Goal: Find specific page/section: Find specific page/section

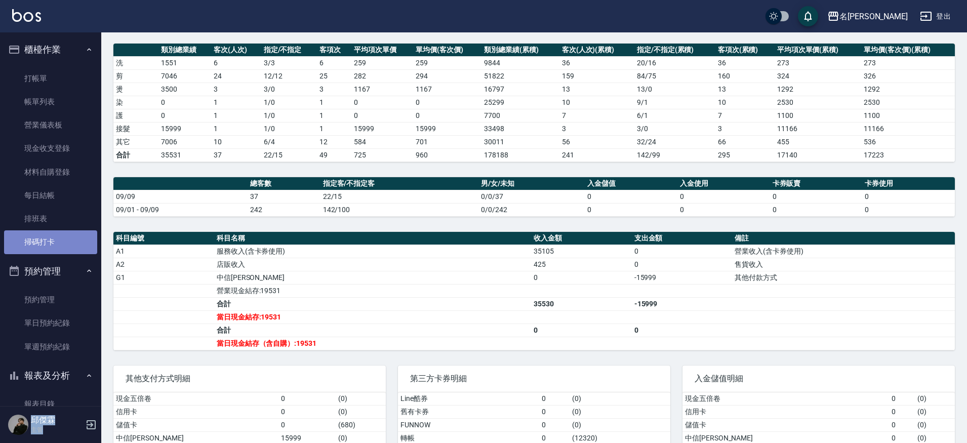
click at [67, 233] on link "掃碼打卡" at bounding box center [50, 241] width 93 height 23
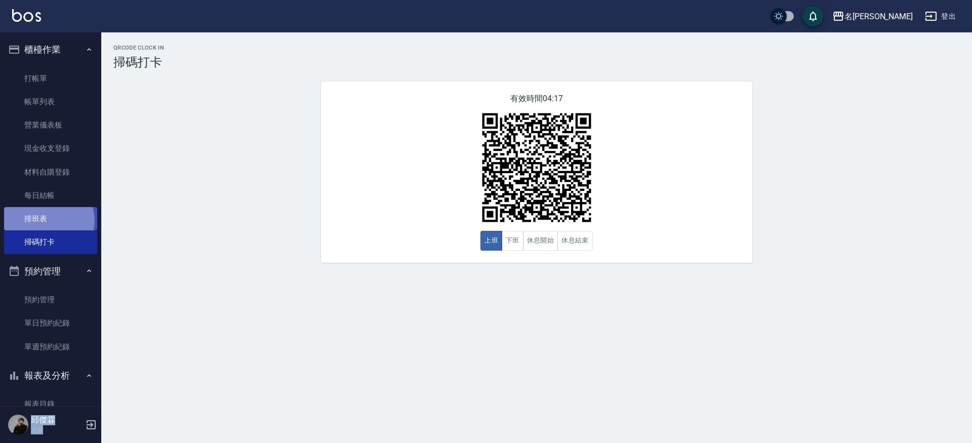
click at [48, 220] on link "排班表" at bounding box center [50, 218] width 93 height 23
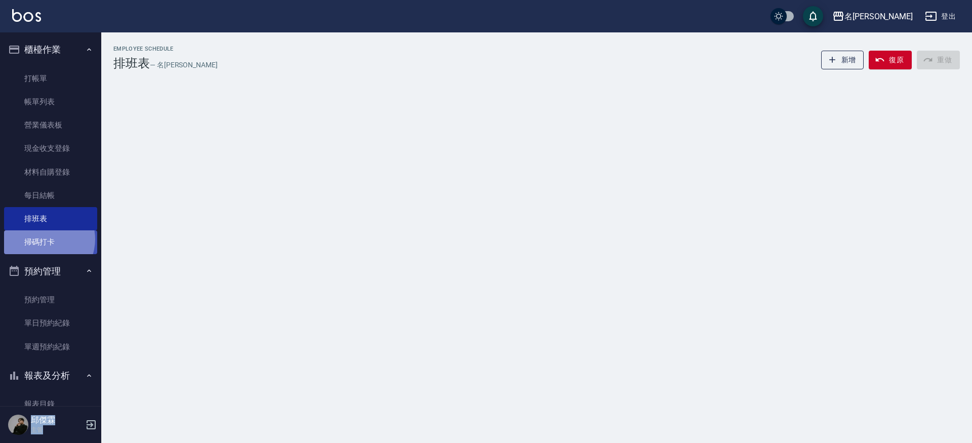
click at [44, 238] on link "掃碼打卡" at bounding box center [50, 241] width 93 height 23
